Goal: Information Seeking & Learning: Learn about a topic

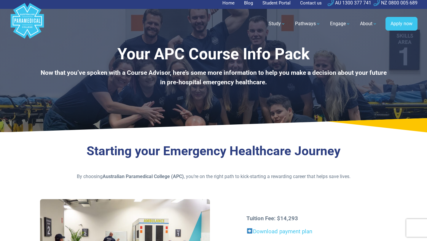
scroll to position [4, 0]
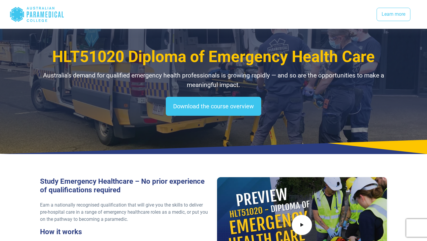
select select "***"
select select "**********"
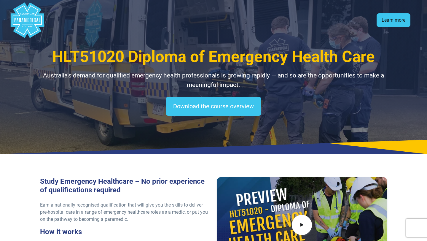
click at [386, 22] on link "Learn more" at bounding box center [394, 20] width 34 height 14
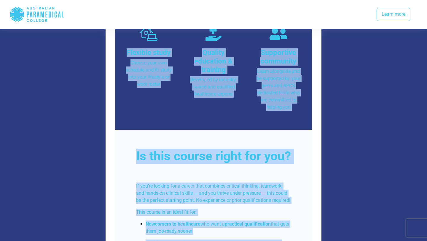
scroll to position [1498, 0]
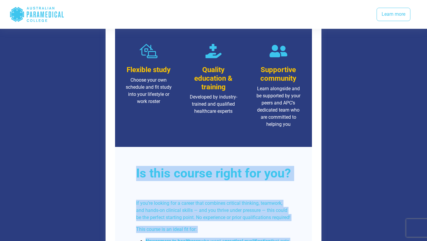
drag, startPoint x: 309, startPoint y: 214, endPoint x: 115, endPoint y: 137, distance: 209.4
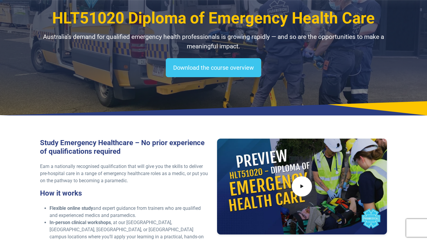
scroll to position [0, 0]
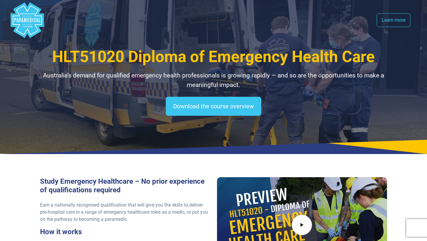
click at [102, 108] on div "Download the course overview" at bounding box center [213, 106] width 347 height 19
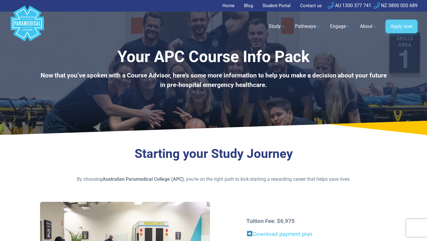
click at [397, 23] on link "Apply now" at bounding box center [402, 27] width 32 height 14
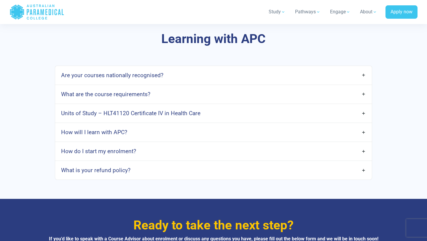
scroll to position [1547, 0]
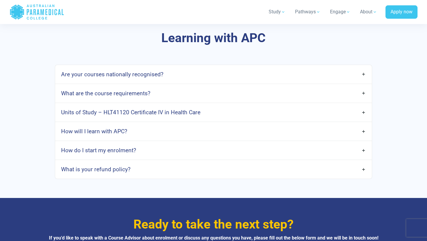
click at [329, 146] on link "How do I start my enrolment?" at bounding box center [213, 150] width 317 height 14
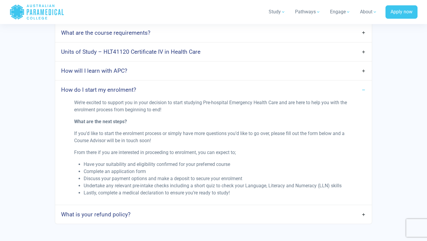
scroll to position [1601, 0]
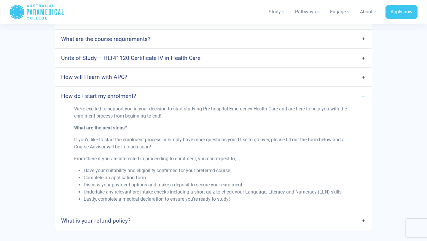
click at [306, 57] on link "Units of Study – HLT41120 Certificate IV in Health Care" at bounding box center [213, 58] width 317 height 14
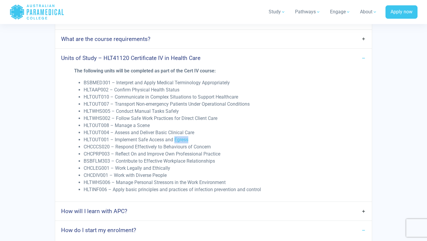
drag, startPoint x: 189, startPoint y: 134, endPoint x: 174, endPoint y: 134, distance: 15.1
click at [174, 136] on li "HLTOUT001 – Implement Safe Access and Egress" at bounding box center [218, 139] width 269 height 7
click at [207, 136] on li "HLTOUT001 – Implement Safe Access and Egress" at bounding box center [218, 139] width 269 height 7
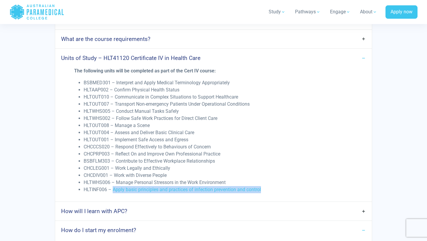
drag, startPoint x: 262, startPoint y: 185, endPoint x: 112, endPoint y: 184, distance: 149.9
click at [112, 186] on li "HLTINF006 – Apply basic principles and practices of infection prevention and co…" at bounding box center [218, 189] width 269 height 7
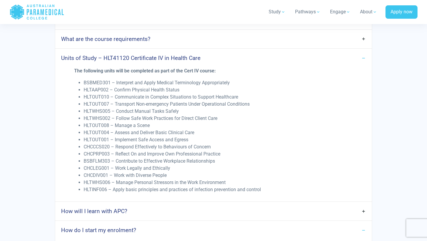
click at [288, 151] on li "CHCPRP003 – Reflect On and Improve Own Professional Practice" at bounding box center [218, 153] width 269 height 7
click at [363, 52] on link "Units of Study – HLT41120 Certificate IV in Health Care" at bounding box center [213, 58] width 317 height 14
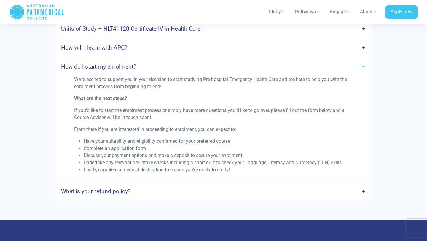
scroll to position [1631, 0]
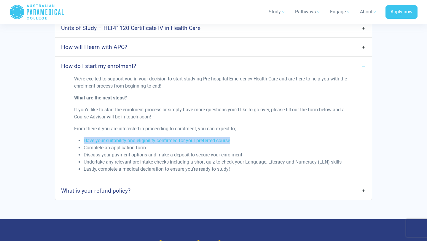
drag, startPoint x: 232, startPoint y: 134, endPoint x: 76, endPoint y: 134, distance: 155.8
click at [76, 137] on ul "Have your suitability and eligibility confirmed for your preferred course Compl…" at bounding box center [213, 155] width 279 height 36
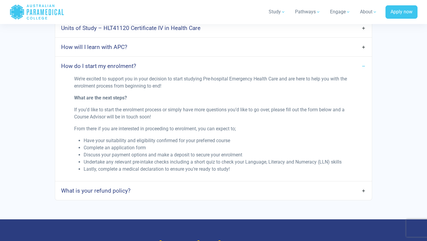
click at [183, 144] on li "Complete an application form" at bounding box center [218, 147] width 269 height 7
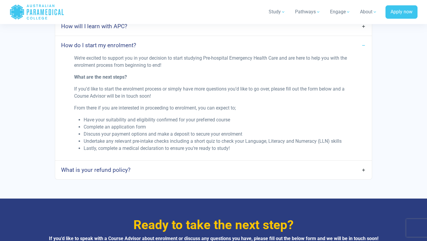
scroll to position [1652, 0]
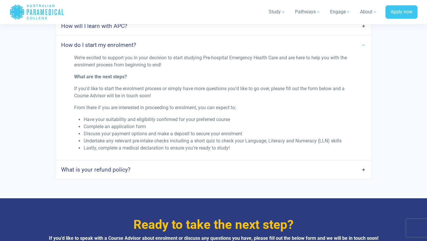
click at [363, 38] on link "How do I start my enrolment?" at bounding box center [213, 45] width 317 height 14
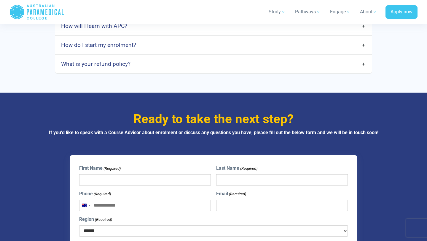
click at [362, 57] on link "What is your refund policy?" at bounding box center [213, 64] width 317 height 14
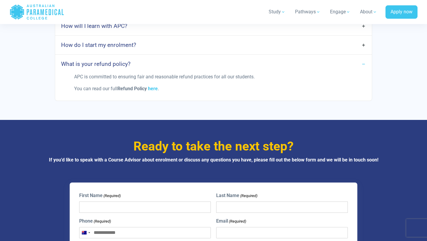
click at [362, 57] on link "What is your refund policy?" at bounding box center [213, 64] width 317 height 14
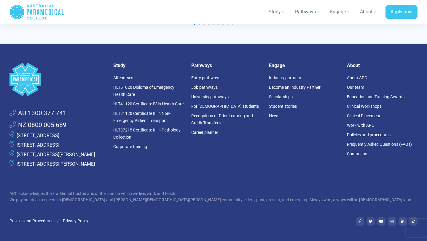
scroll to position [2109, 0]
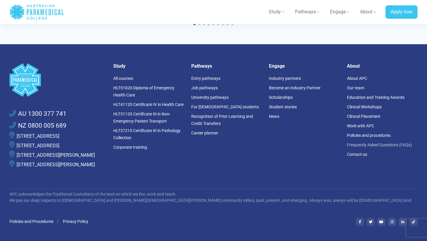
click at [361, 142] on link "Frequently Asked Questions (FAQs)" at bounding box center [379, 144] width 65 height 5
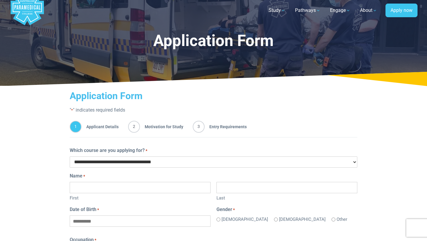
scroll to position [23, 0]
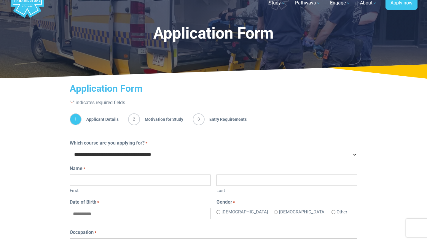
click at [344, 152] on select "**********" at bounding box center [214, 154] width 288 height 11
select select "**********"
click at [70, 149] on select "**********" at bounding box center [214, 154] width 288 height 11
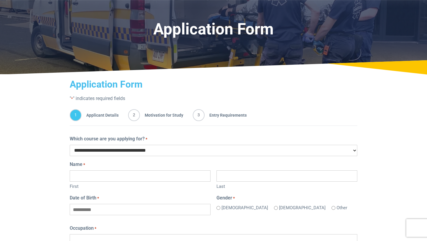
scroll to position [0, 0]
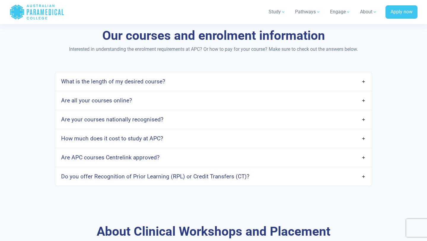
scroll to position [487, 0]
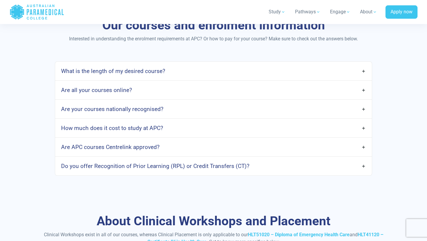
click at [102, 74] on h4 "What is the length of my desired course?" at bounding box center [113, 71] width 104 height 7
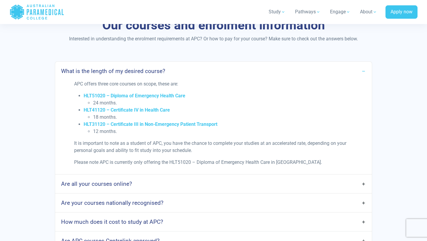
click at [102, 74] on h4 "What is the length of my desired course?" at bounding box center [113, 71] width 104 height 7
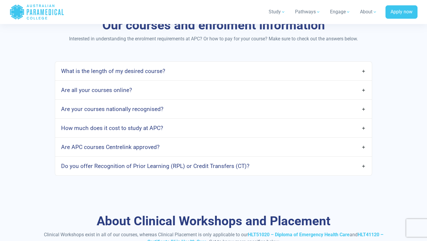
click at [105, 94] on link "Are all your courses online?" at bounding box center [213, 90] width 317 height 14
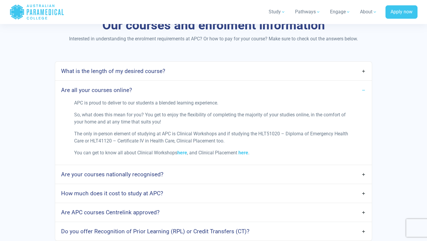
click at [105, 91] on h4 "Are all your courses online?" at bounding box center [96, 90] width 71 height 7
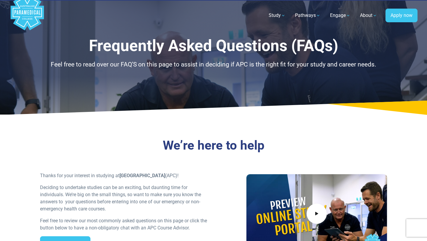
scroll to position [13, 0]
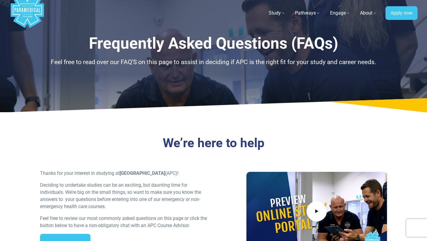
drag, startPoint x: 427, startPoint y: 137, endPoint x: 427, endPoint y: 8, distance: 129.7
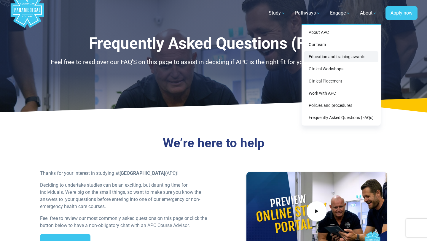
click at [350, 54] on link "Education and training awards" at bounding box center [341, 56] width 74 height 11
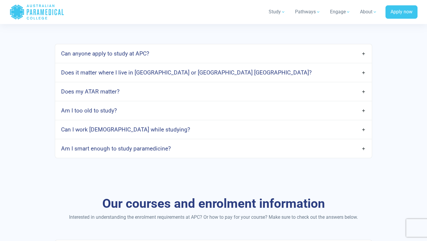
scroll to position [310, 0]
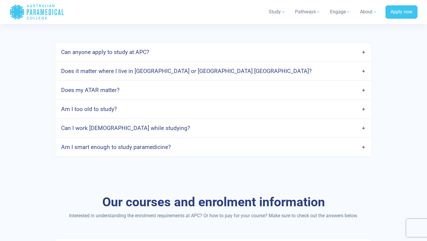
click at [154, 70] on h4 "Does it matter where I live in Australia or Aotearoa New Zealand?" at bounding box center [186, 71] width 251 height 7
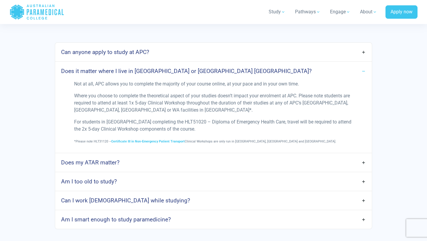
click at [183, 66] on link "Does it matter where I live in Australia or Aotearoa New Zealand?" at bounding box center [213, 71] width 317 height 14
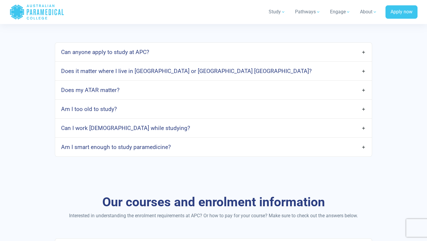
click at [138, 128] on h4 "Can I work full-time while studying?" at bounding box center [125, 128] width 129 height 7
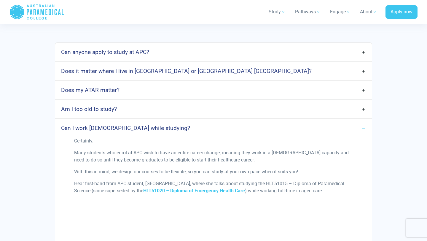
click at [138, 128] on h4 "Can I work full-time while studying?" at bounding box center [125, 128] width 129 height 7
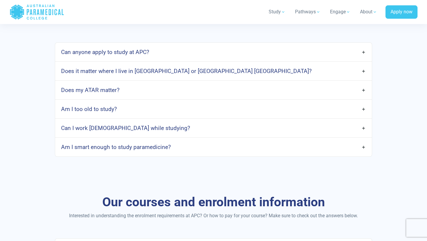
scroll to position [312, 0]
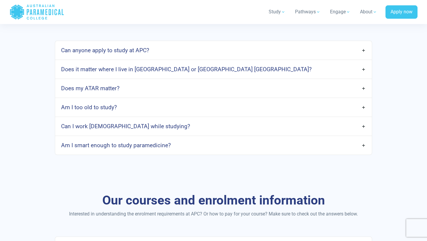
click at [180, 147] on link "Am I smart enough to study paramedicine?" at bounding box center [213, 145] width 317 height 14
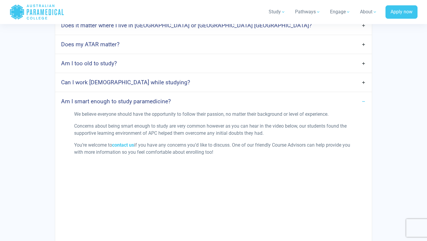
scroll to position [356, 0]
click at [161, 101] on h4 "Am I smart enough to study paramedicine?" at bounding box center [116, 101] width 110 height 7
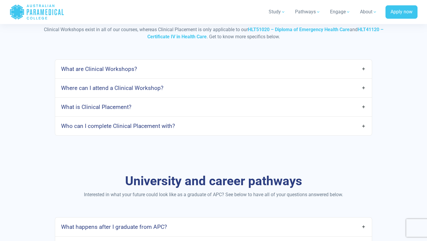
scroll to position [686, 0]
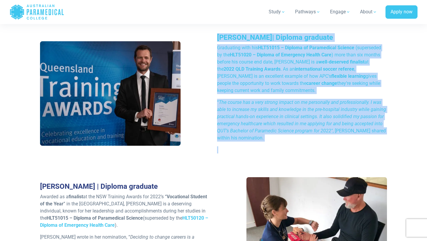
scroll to position [1747, 0]
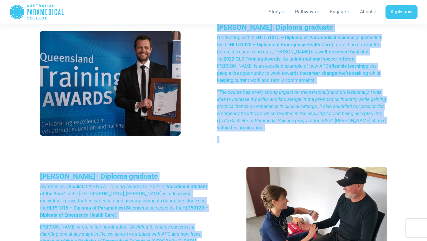
drag, startPoint x: 427, startPoint y: 37, endPoint x: 410, endPoint y: 169, distance: 132.8
click at [369, 148] on div "[PERSON_NAME] | Diploma graduate Graduating with his HLT51015 – Diploma of Para…" at bounding box center [214, 95] width 354 height 144
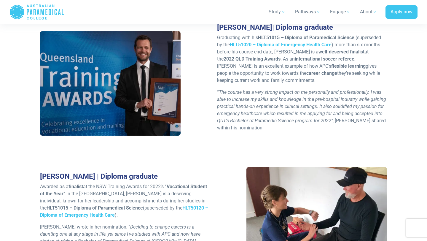
click at [427, 147] on section "Our 2022 student finalists [PERSON_NAME] | Diploma graduate Graduating with his…" at bounding box center [213, 132] width 427 height 325
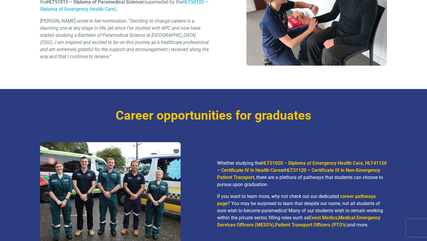
scroll to position [0, 0]
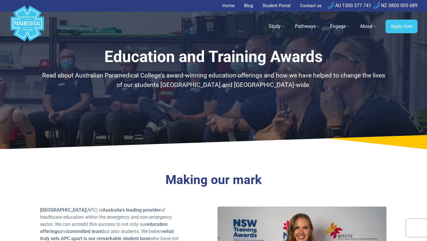
click at [37, 41] on icon ".logo-block-c1{fill:#3CC5EE;} .logo-block-c2{fill:#FFF;}" at bounding box center [27, 24] width 36 height 36
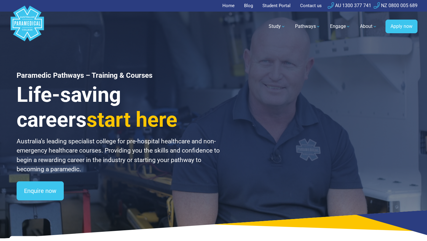
scroll to position [15, 0]
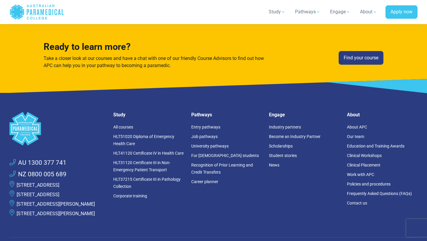
scroll to position [1563, 0]
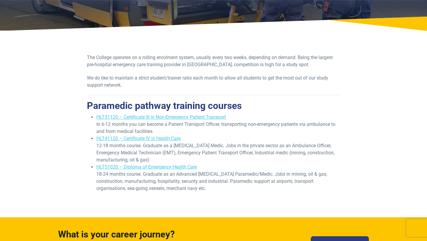
scroll to position [83, 0]
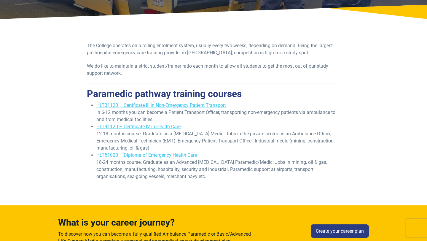
click at [158, 120] on li "HLT31120 – Certificate III in Non-Emergency Patient Transport In 6-12 months yo…" at bounding box center [218, 112] width 244 height 21
click at [158, 131] on li "HLT41120 – Certificate IV in Health Care 12-18 months course. Graduate as a Bas…" at bounding box center [218, 137] width 244 height 28
click at [155, 126] on link "HLT41120 – Certificate IV in Health Care" at bounding box center [138, 127] width 84 height 6
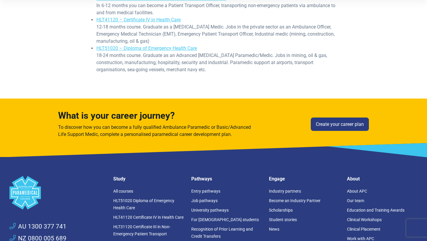
scroll to position [178, 0]
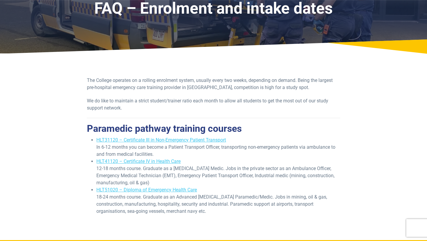
scroll to position [47, 0]
